Goal: Task Accomplishment & Management: Manage account settings

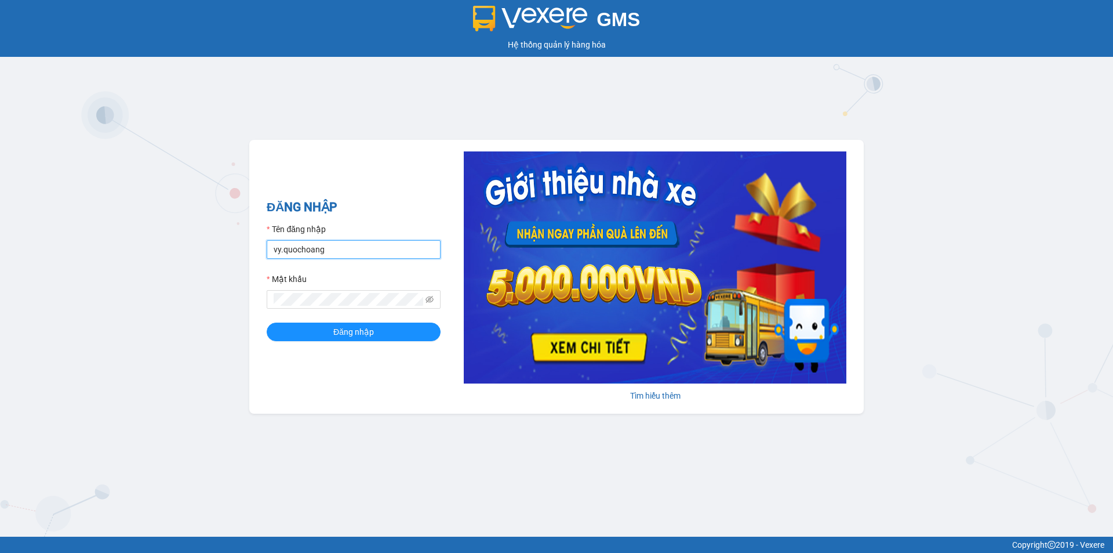
click at [371, 247] on input "vy.quochoang" at bounding box center [354, 249] width 174 height 19
type input "ngochan.quochoang"
click at [387, 333] on button "Đăng nhập" at bounding box center [354, 331] width 174 height 19
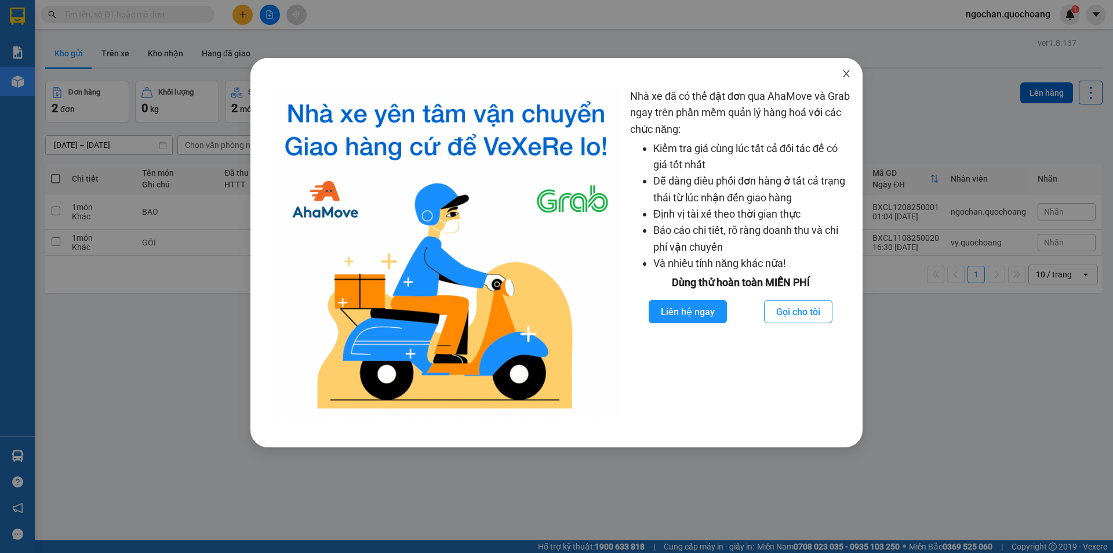
click at [845, 74] on icon "close" at bounding box center [846, 73] width 9 height 9
